Goal: Obtain resource: Download file/media

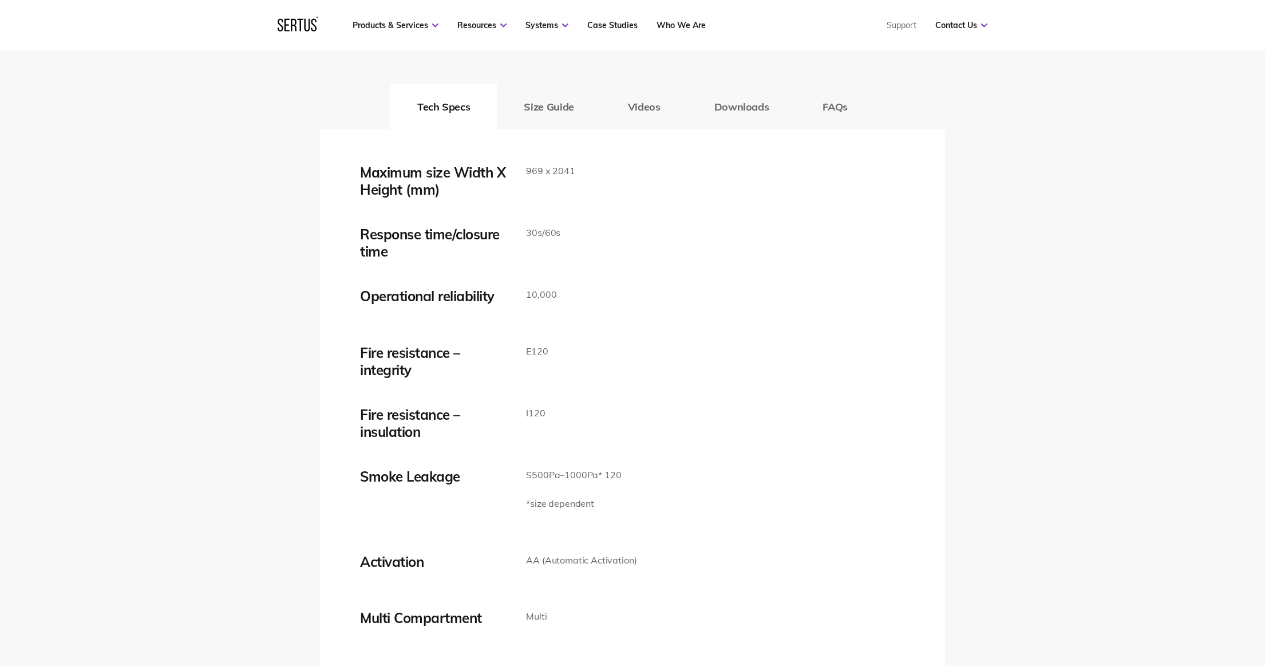
scroll to position [1867, 0]
click at [746, 104] on button "Downloads" at bounding box center [742, 105] width 109 height 46
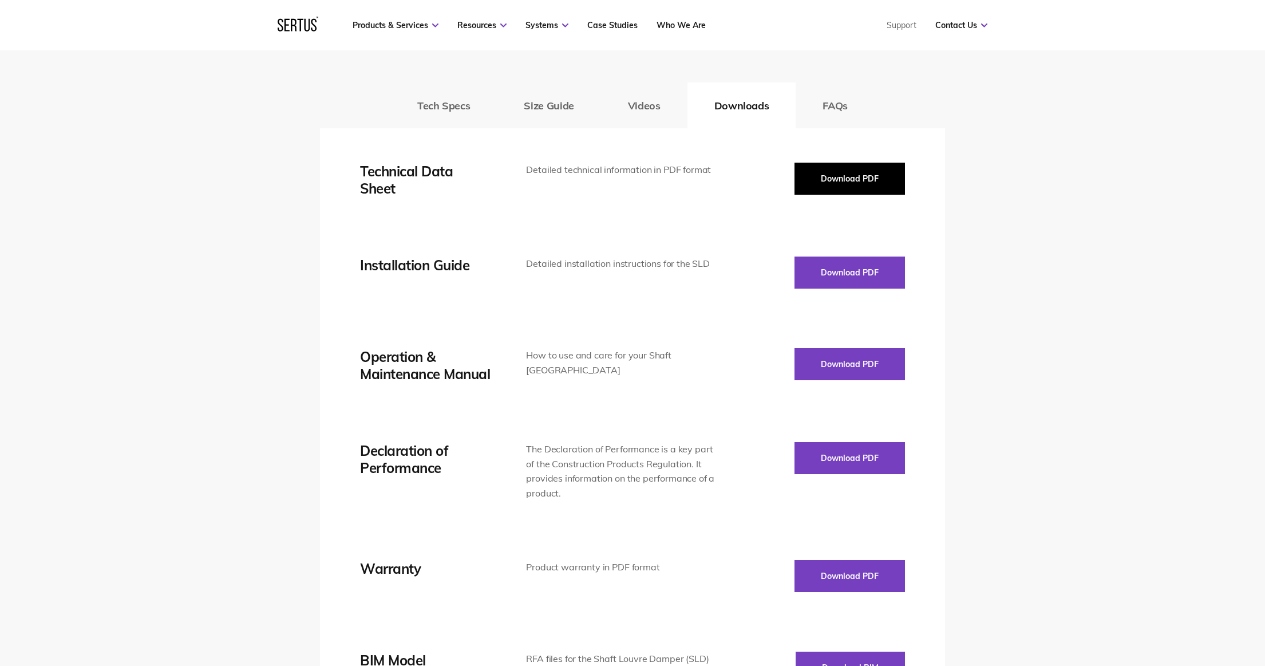
click at [851, 179] on button "Download PDF" at bounding box center [850, 179] width 111 height 32
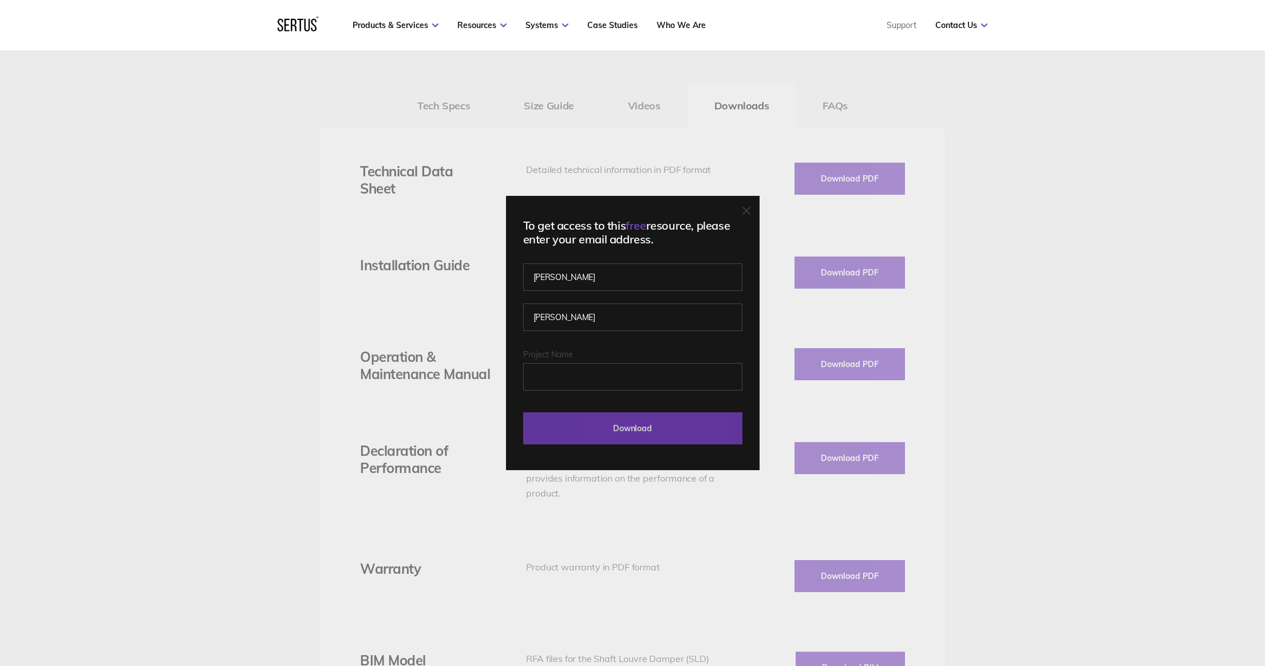
click at [613, 434] on input "Download" at bounding box center [632, 428] width 219 height 32
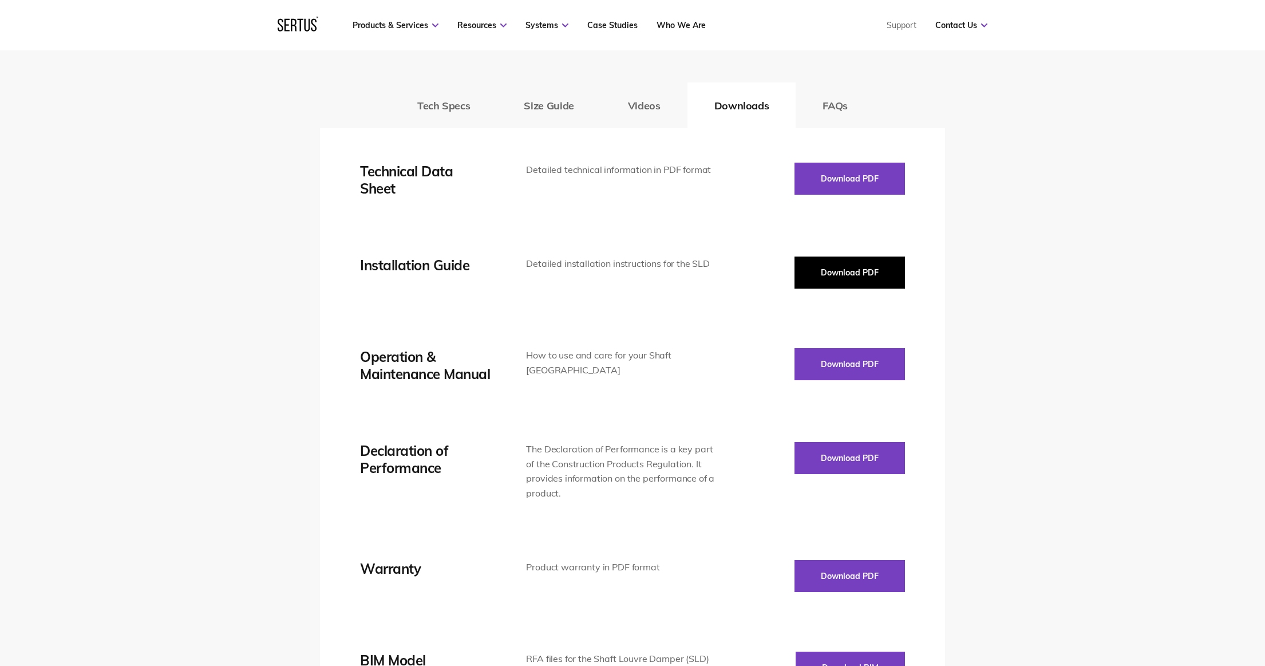
click at [841, 272] on button "Download PDF" at bounding box center [850, 273] width 111 height 32
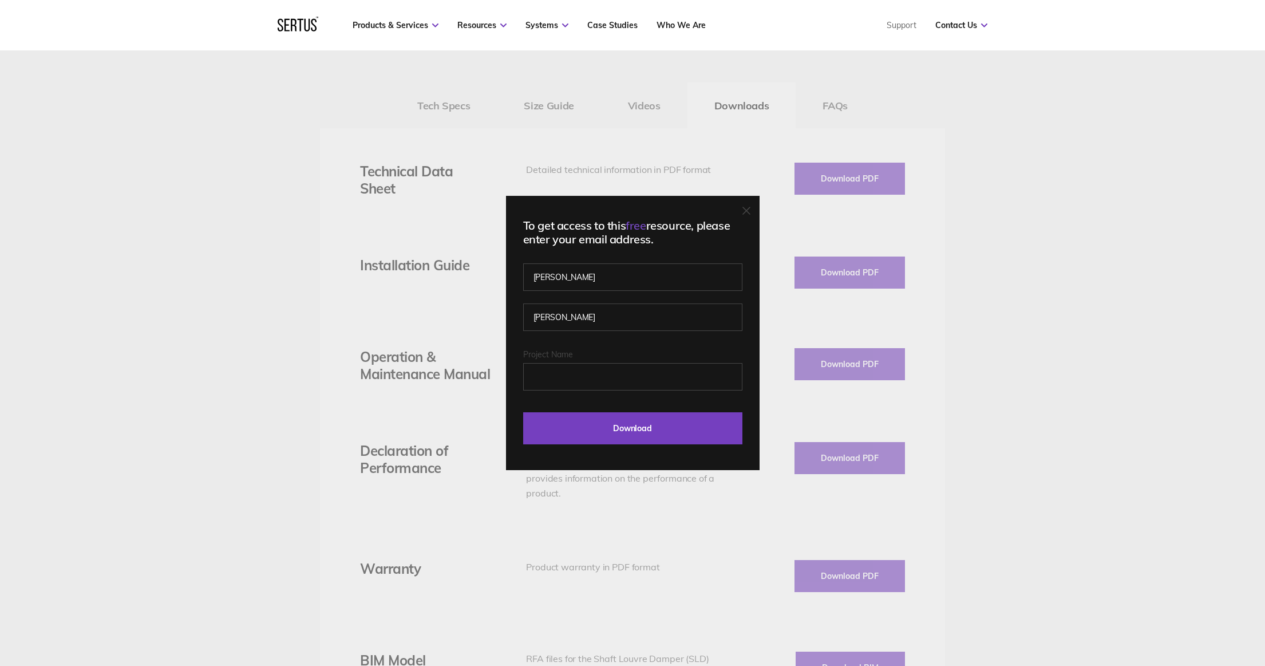
drag, startPoint x: 639, startPoint y: 423, endPoint x: 675, endPoint y: 337, distance: 92.4
click at [639, 423] on input "Download" at bounding box center [632, 428] width 219 height 32
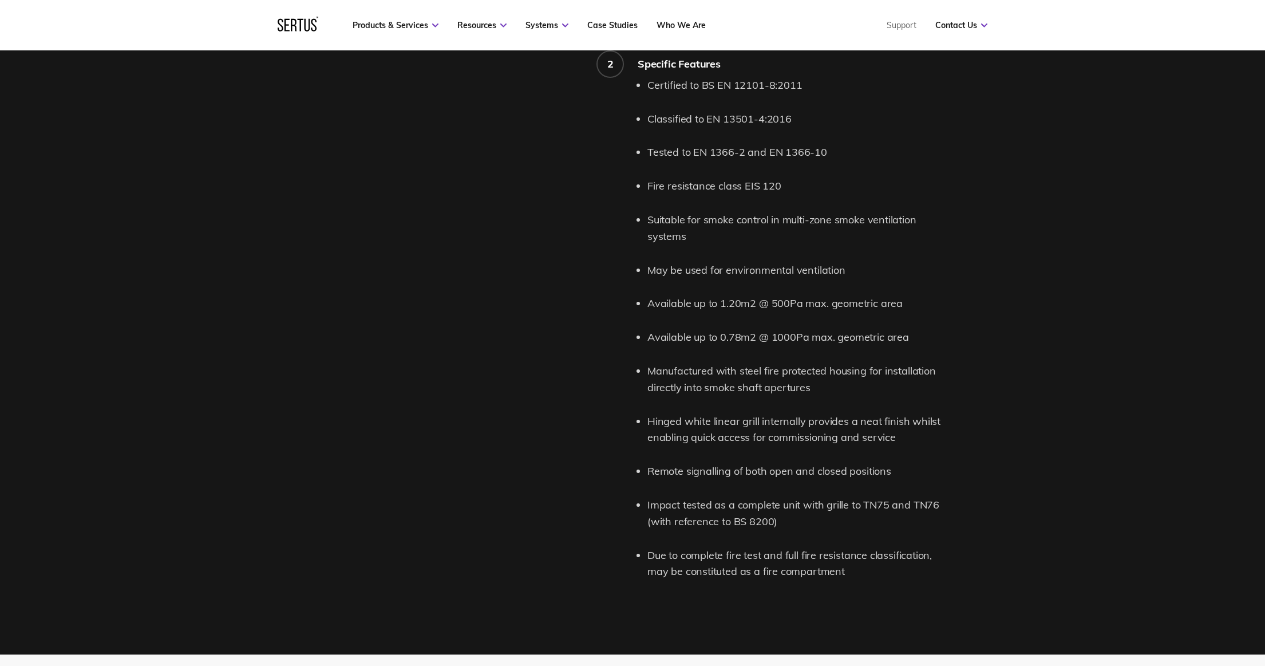
scroll to position [1031, 0]
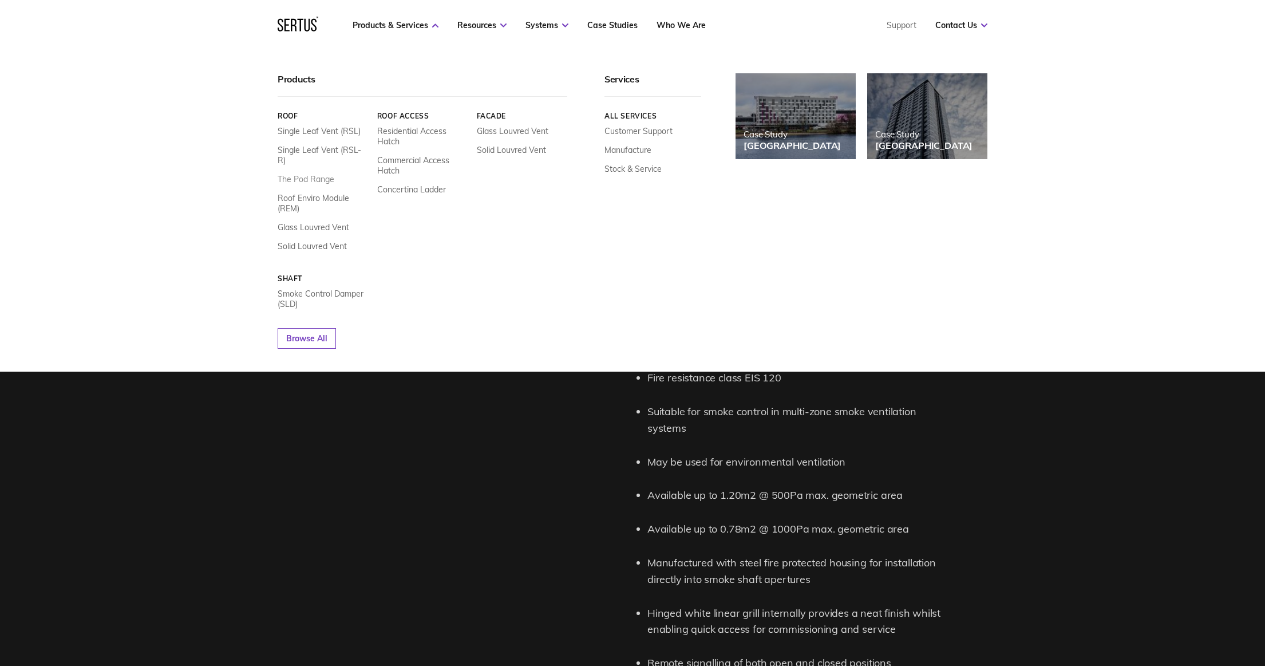
click at [322, 174] on link "The Pod Range" at bounding box center [306, 179] width 57 height 10
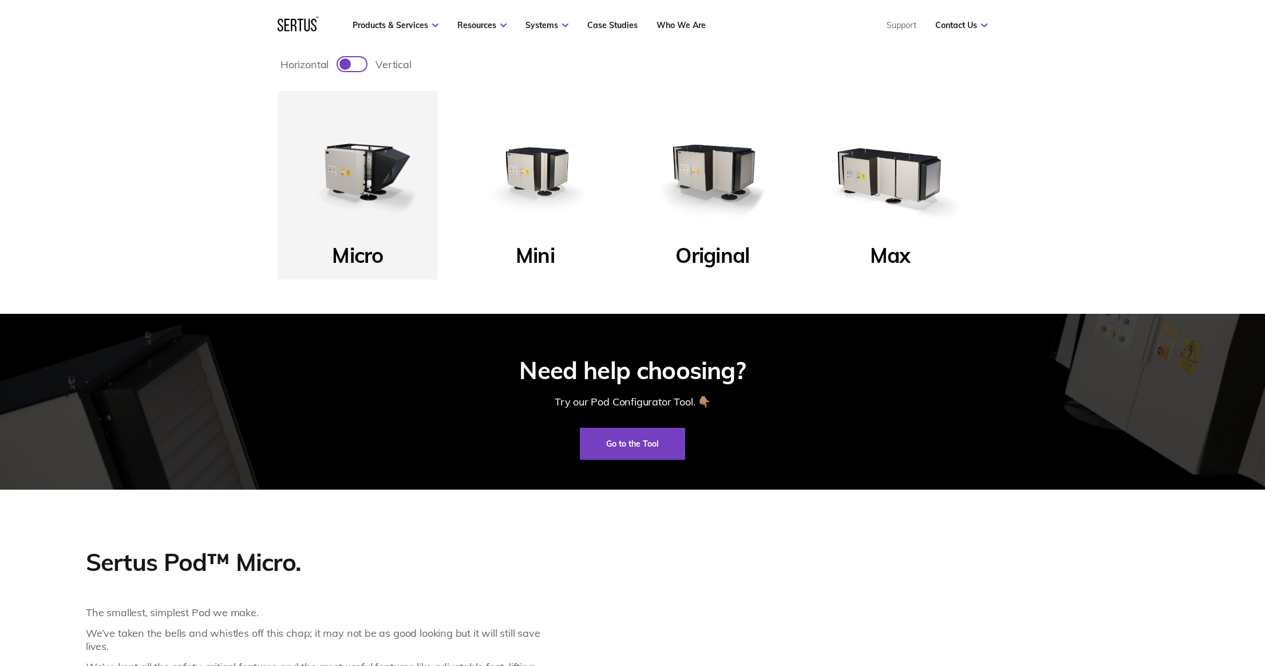
scroll to position [586, 0]
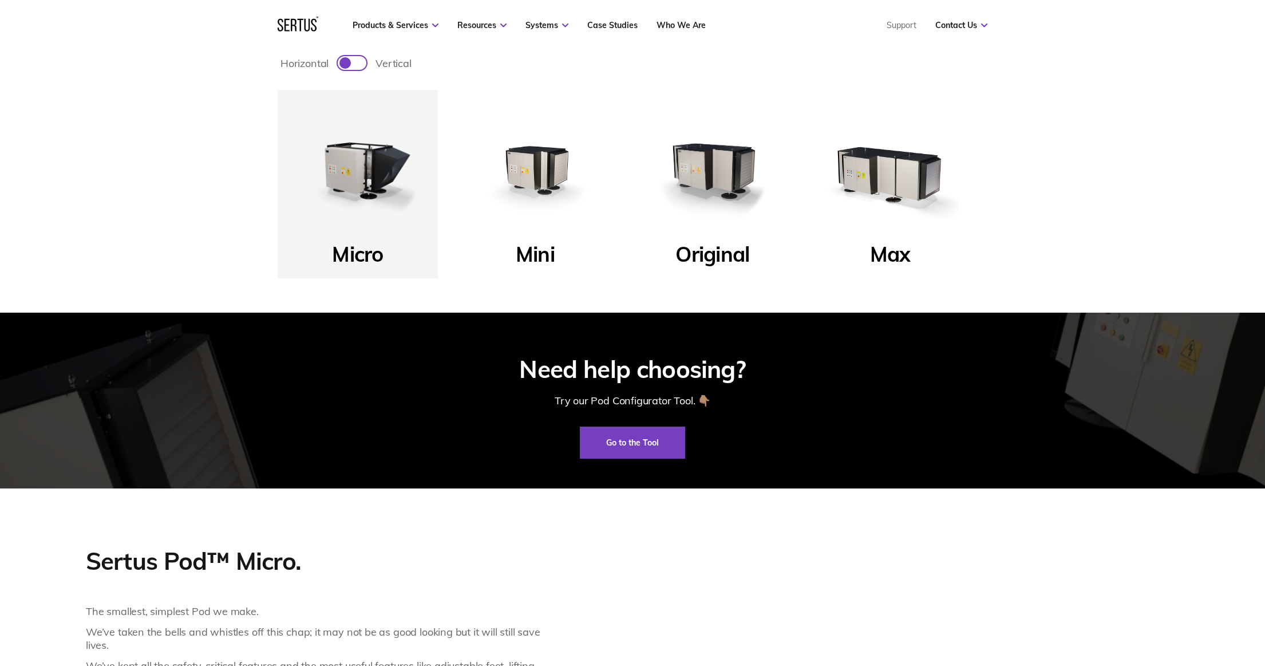
click at [541, 188] on img at bounding box center [535, 169] width 137 height 137
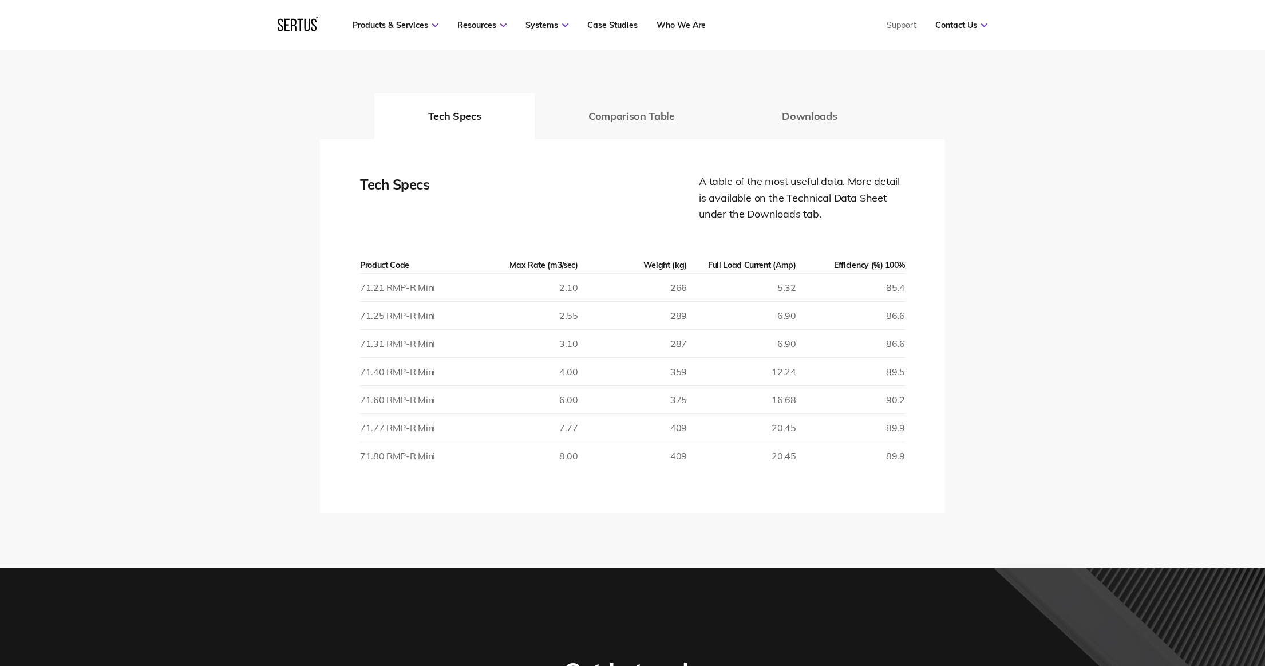
scroll to position [2038, 0]
click at [817, 119] on button "Downloads" at bounding box center [809, 117] width 163 height 46
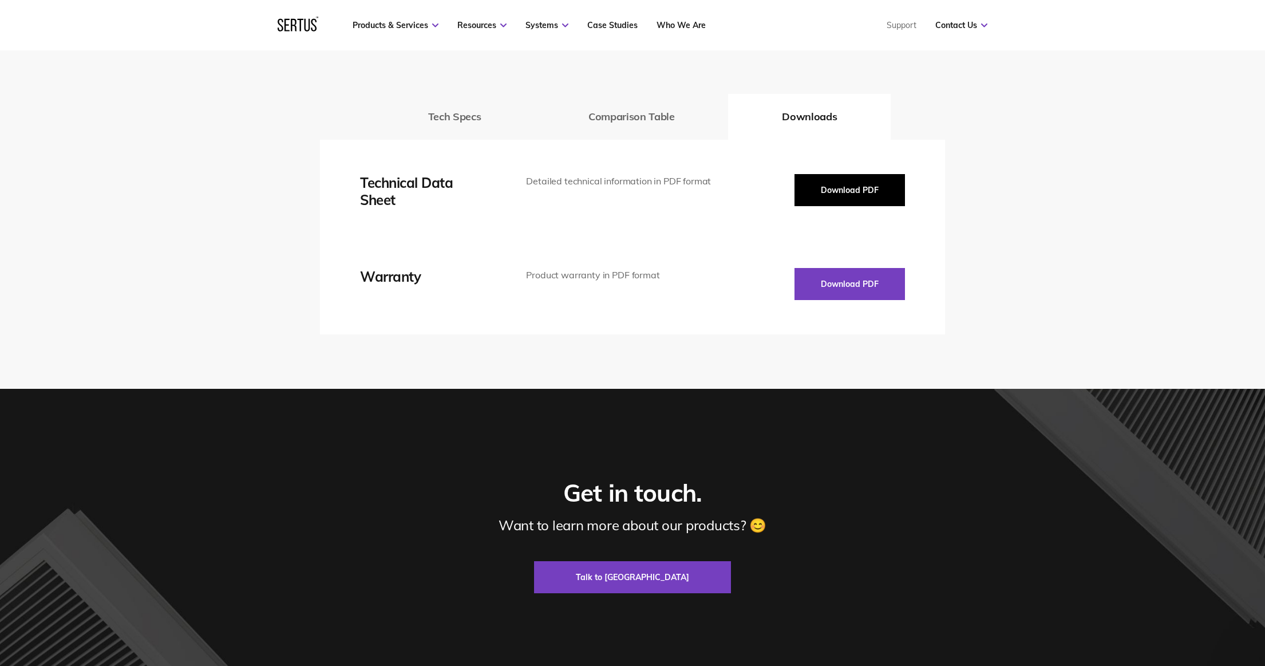
click at [848, 187] on button "Download PDF" at bounding box center [850, 190] width 111 height 32
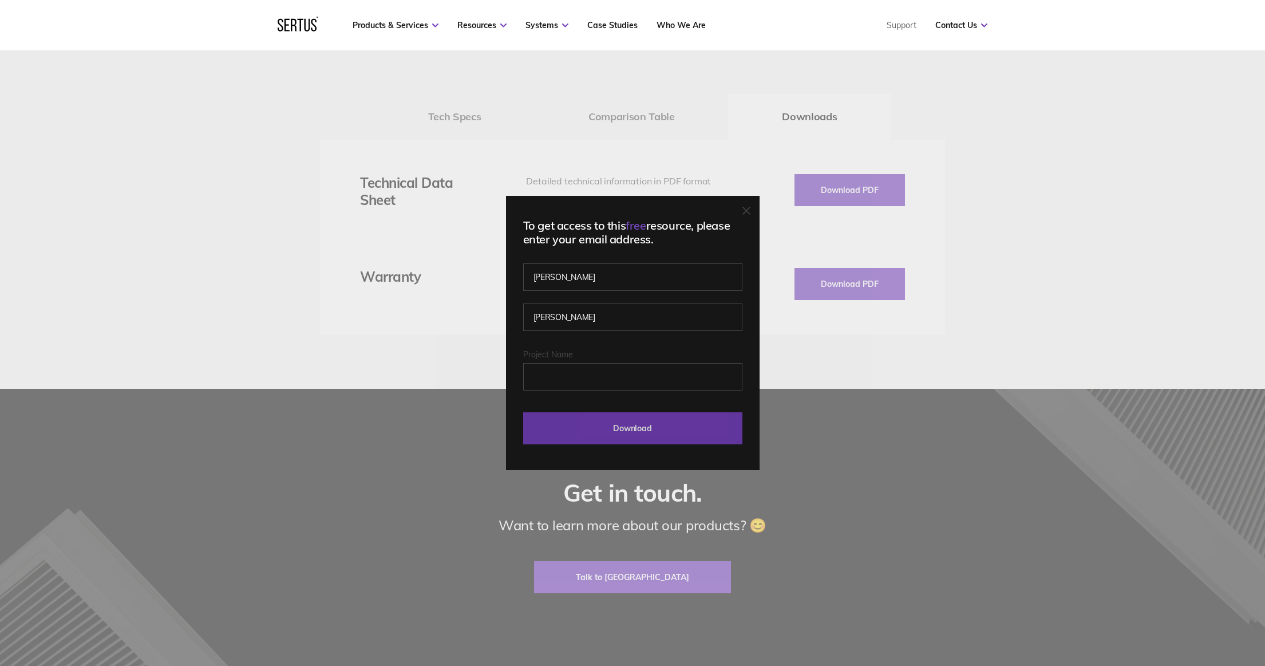
click at [634, 432] on input "Download" at bounding box center [632, 428] width 219 height 32
